Goal: Navigation & Orientation: Understand site structure

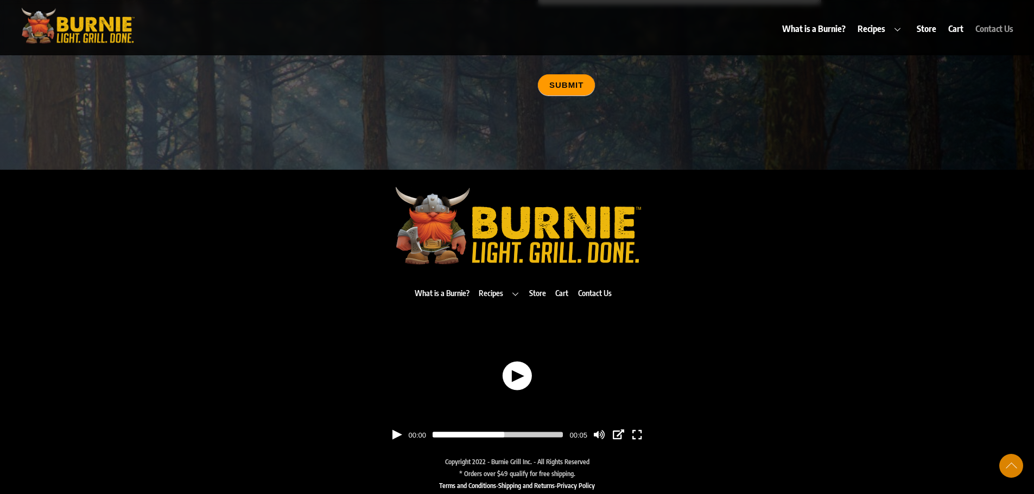
scroll to position [5472, 0]
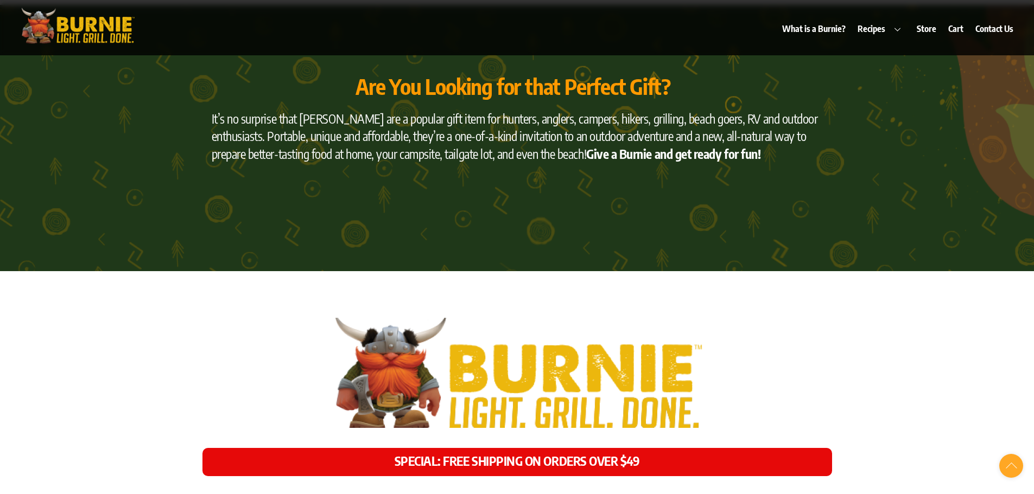
scroll to position [3770, 0]
